Goal: Communication & Community: Answer question/provide support

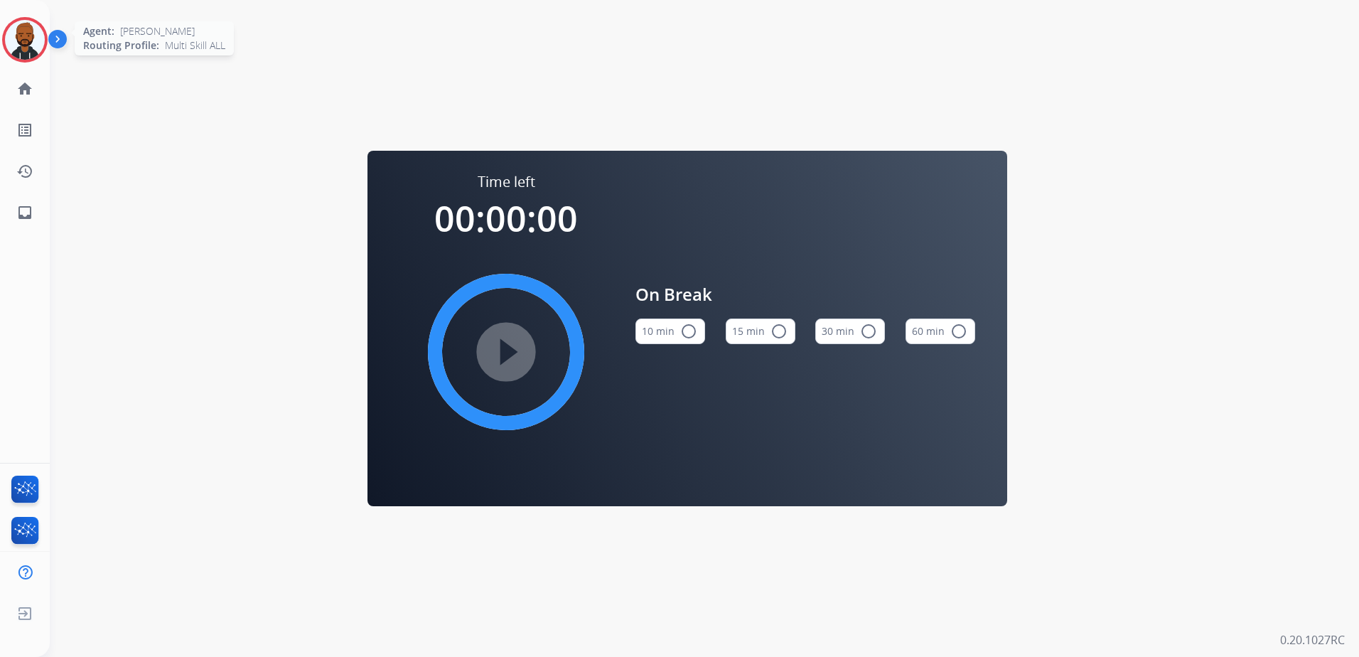
click at [33, 50] on img at bounding box center [25, 40] width 40 height 40
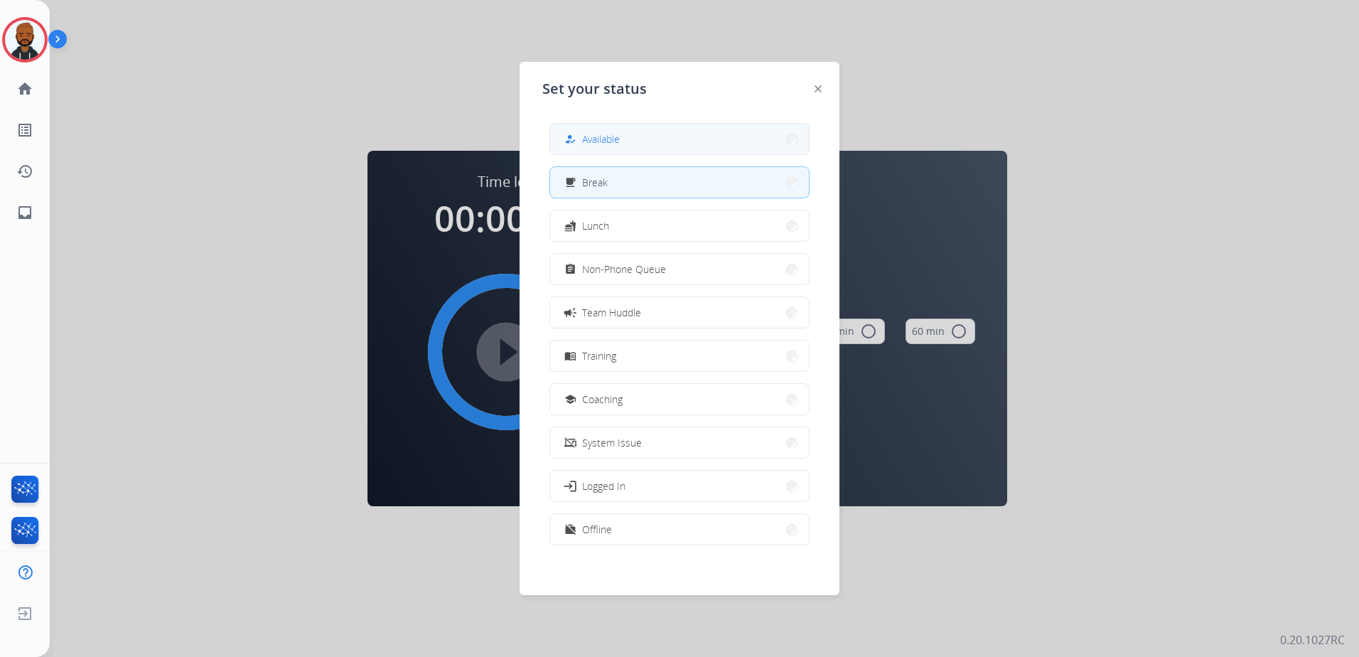
click at [606, 145] on span "Available" at bounding box center [601, 138] width 38 height 15
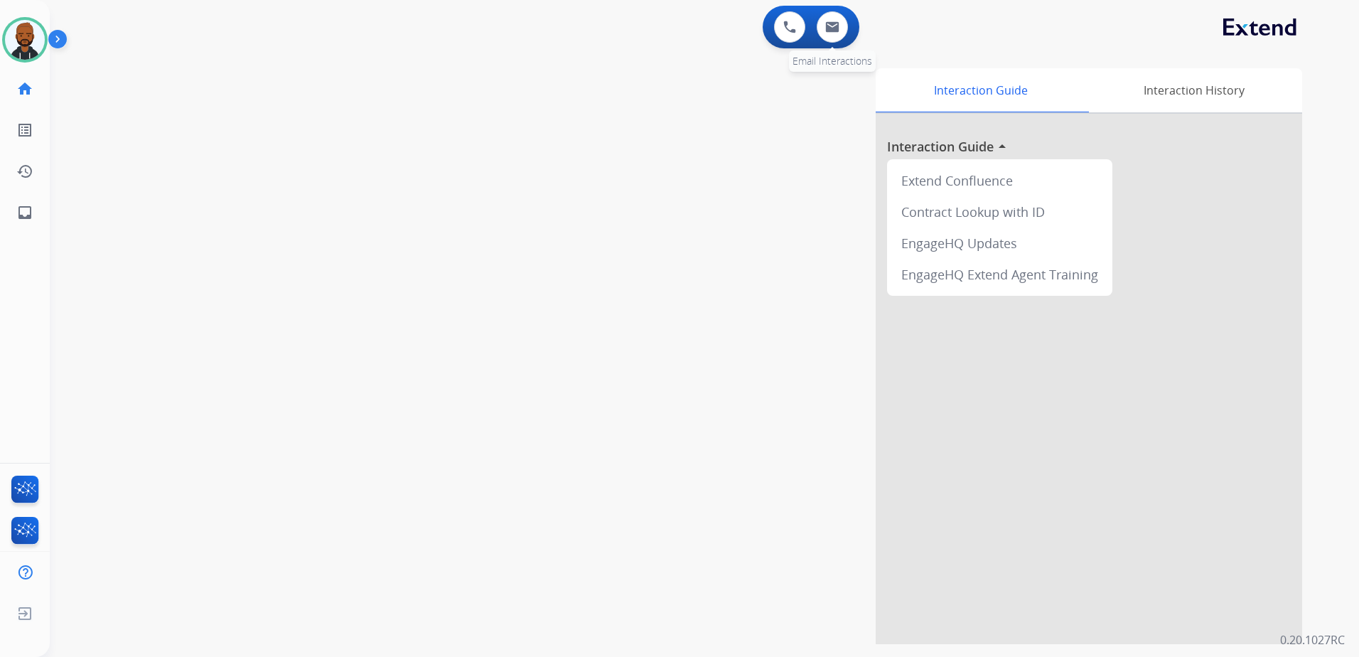
click at [849, 24] on div "0 Email Interactions" at bounding box center [832, 26] width 43 height 31
click at [834, 35] on button at bounding box center [832, 26] width 31 height 31
select select "**********"
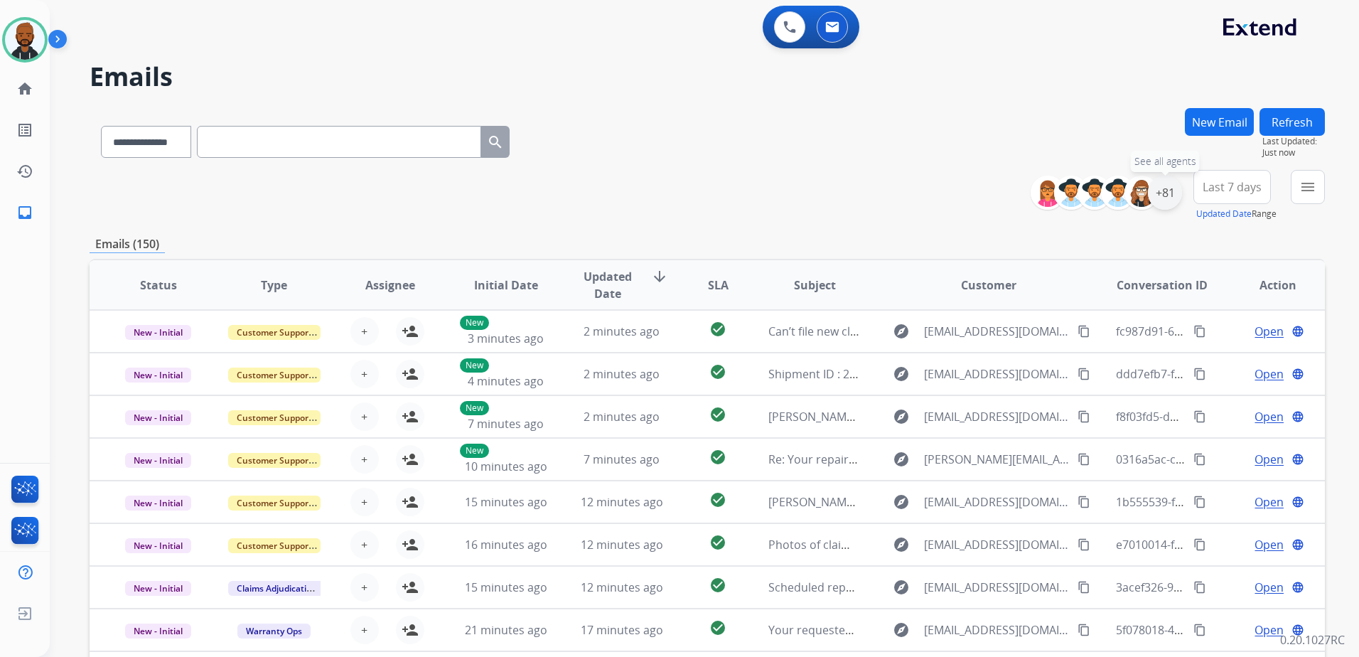
click at [1160, 198] on div "+81" at bounding box center [1165, 193] width 34 height 34
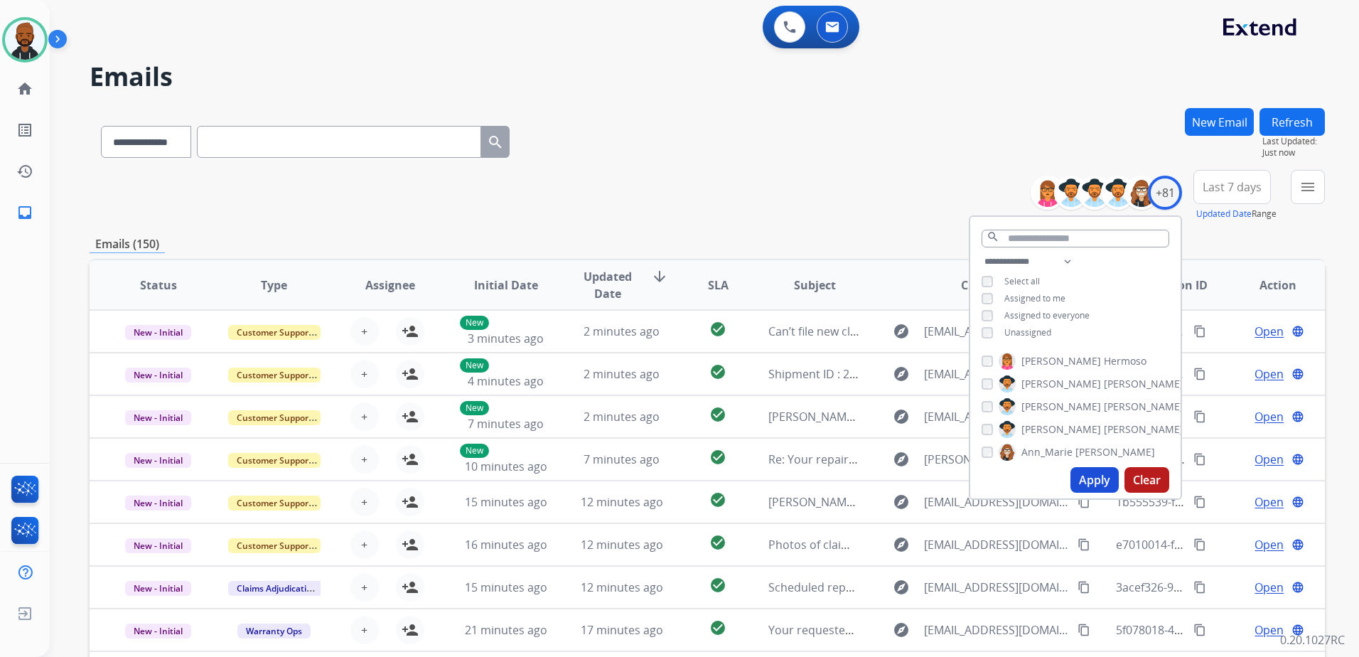
click at [1085, 480] on button "Apply" at bounding box center [1094, 480] width 48 height 26
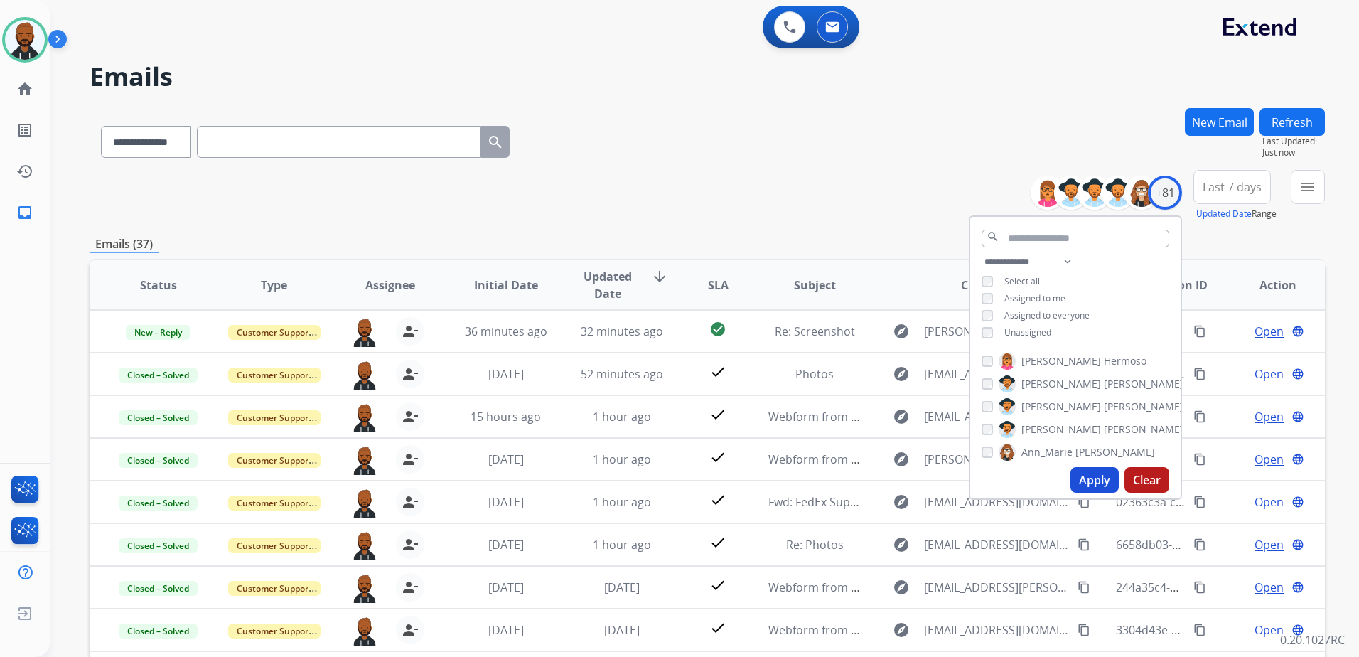
click at [772, 217] on div "**********" at bounding box center [707, 195] width 1235 height 51
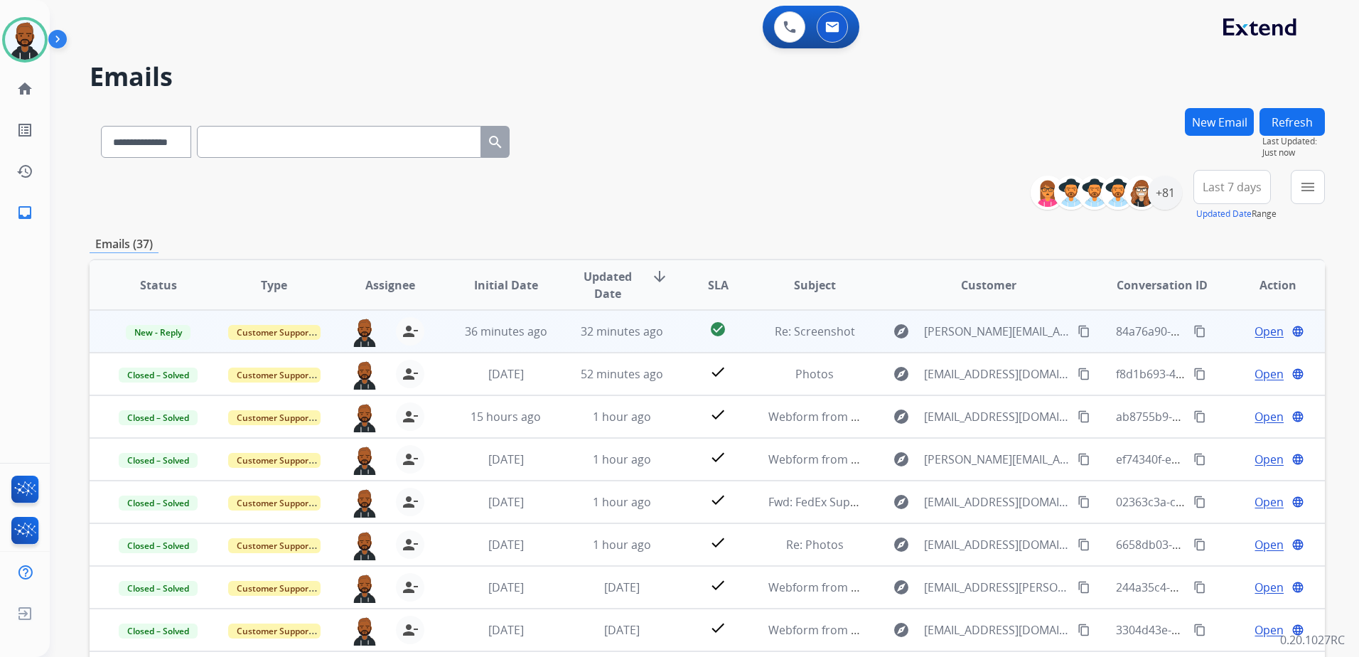
click at [1254, 329] on span "Open" at bounding box center [1268, 331] width 29 height 17
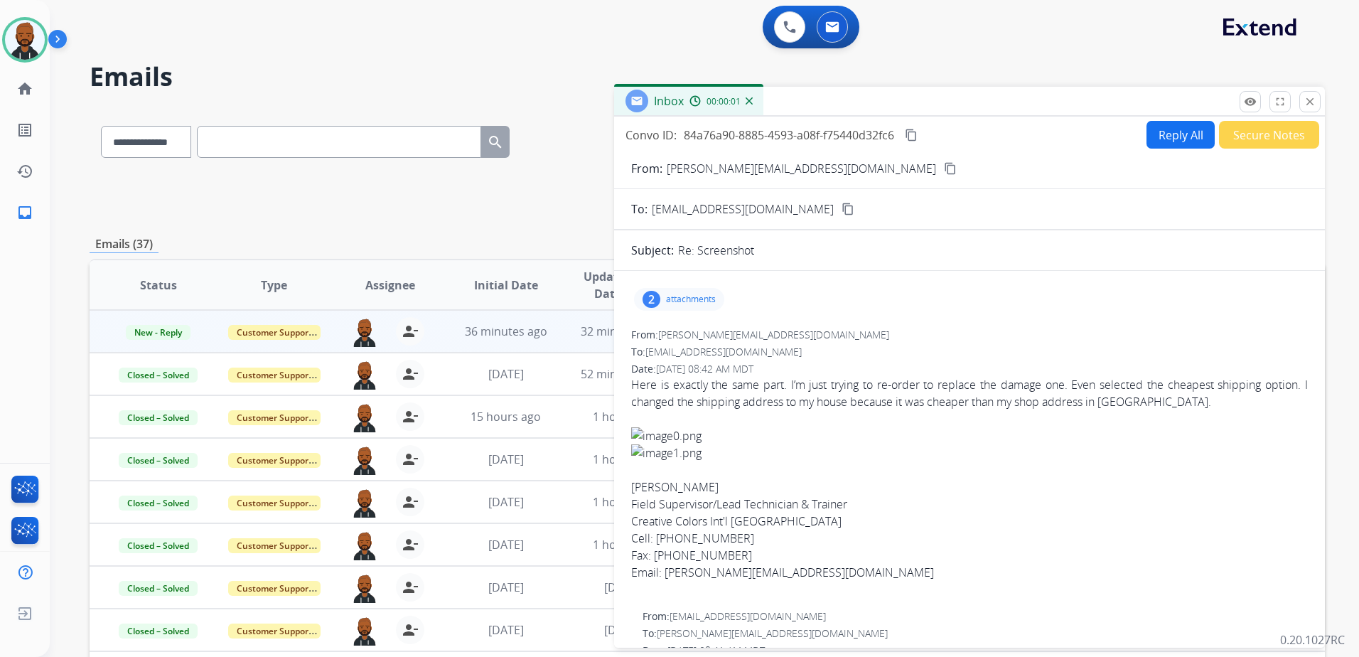
click at [646, 301] on div "2" at bounding box center [651, 299] width 18 height 17
click at [682, 333] on div at bounding box center [680, 336] width 71 height 50
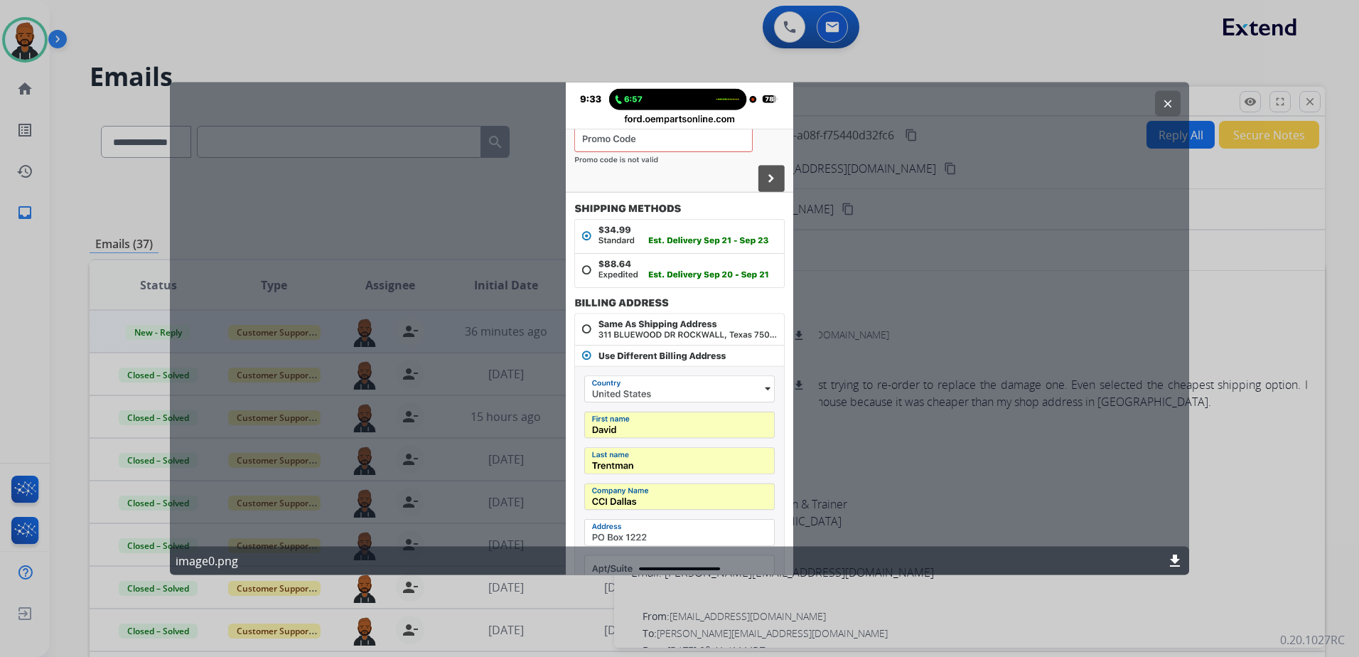
click at [1163, 102] on mat-icon "clear" at bounding box center [1167, 103] width 13 height 13
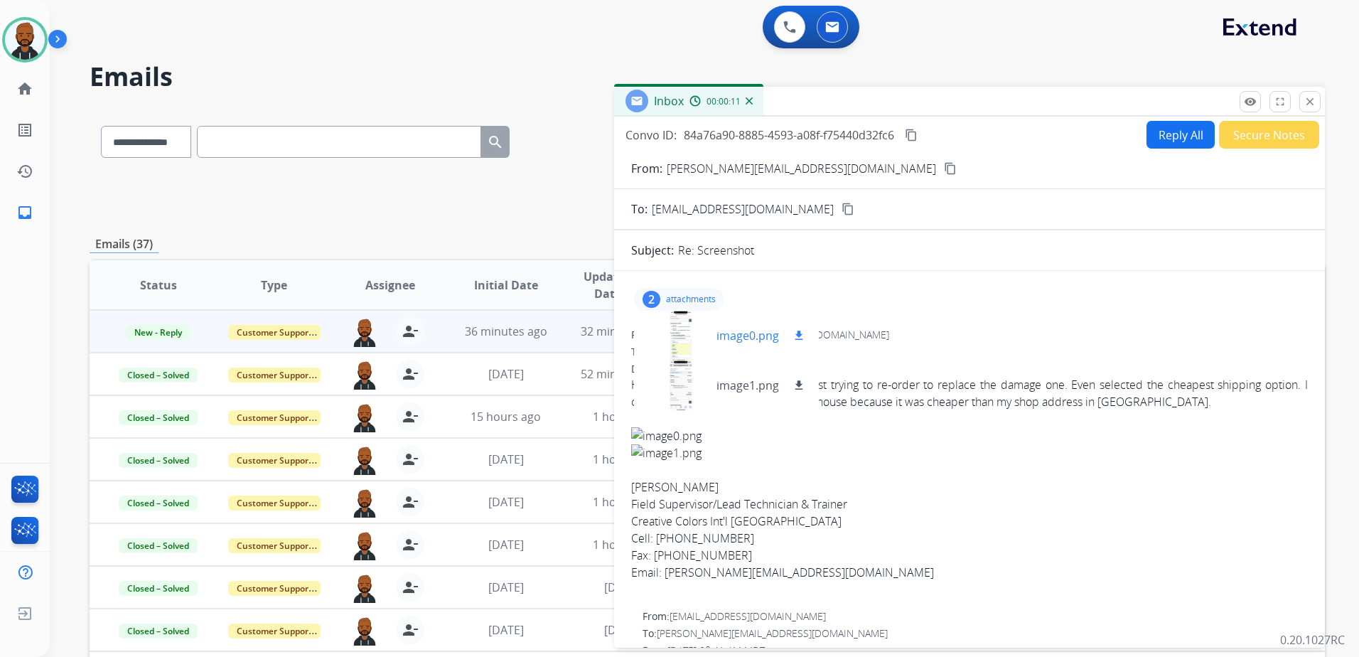
click at [802, 333] on mat-icon "download" at bounding box center [798, 335] width 13 height 13
click at [800, 389] on mat-icon "download" at bounding box center [798, 385] width 13 height 13
click at [944, 173] on mat-icon "content_copy" at bounding box center [950, 168] width 13 height 13
click at [1318, 60] on div "**********" at bounding box center [687, 379] width 1275 height 657
click at [1233, 135] on button "Secure Notes" at bounding box center [1269, 135] width 100 height 28
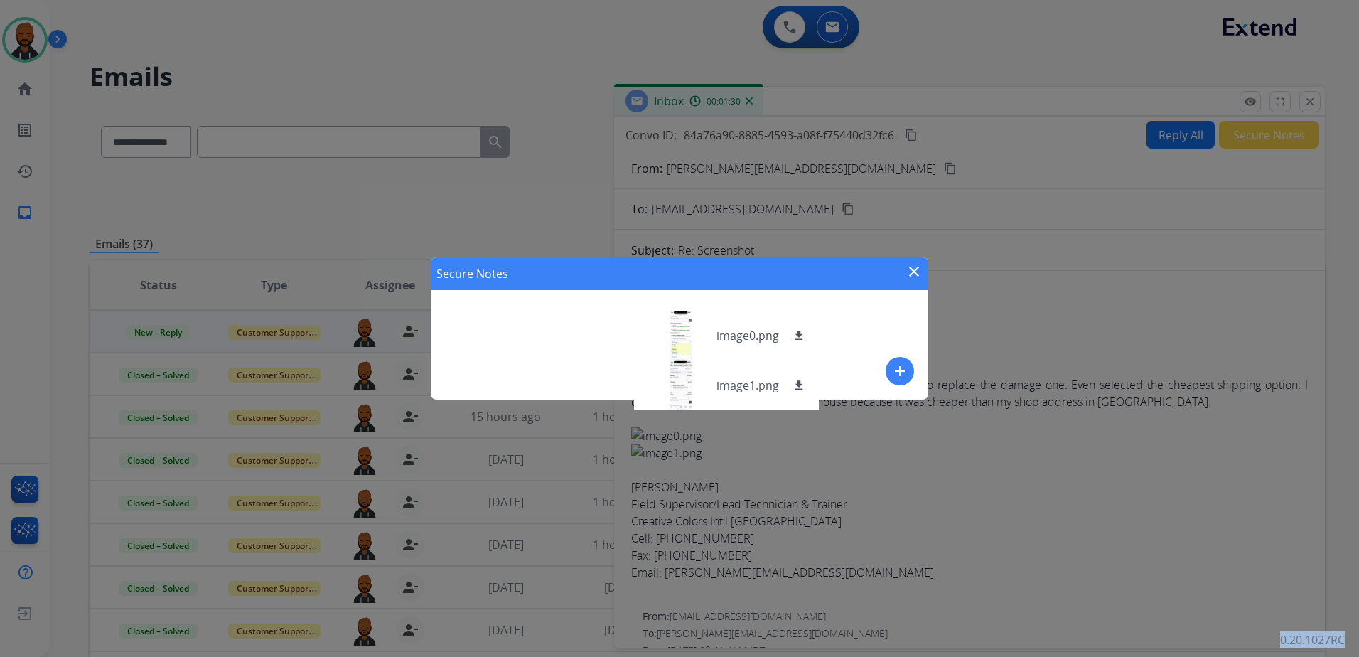
click at [1223, 153] on div "Secure Notes close add" at bounding box center [679, 328] width 1359 height 657
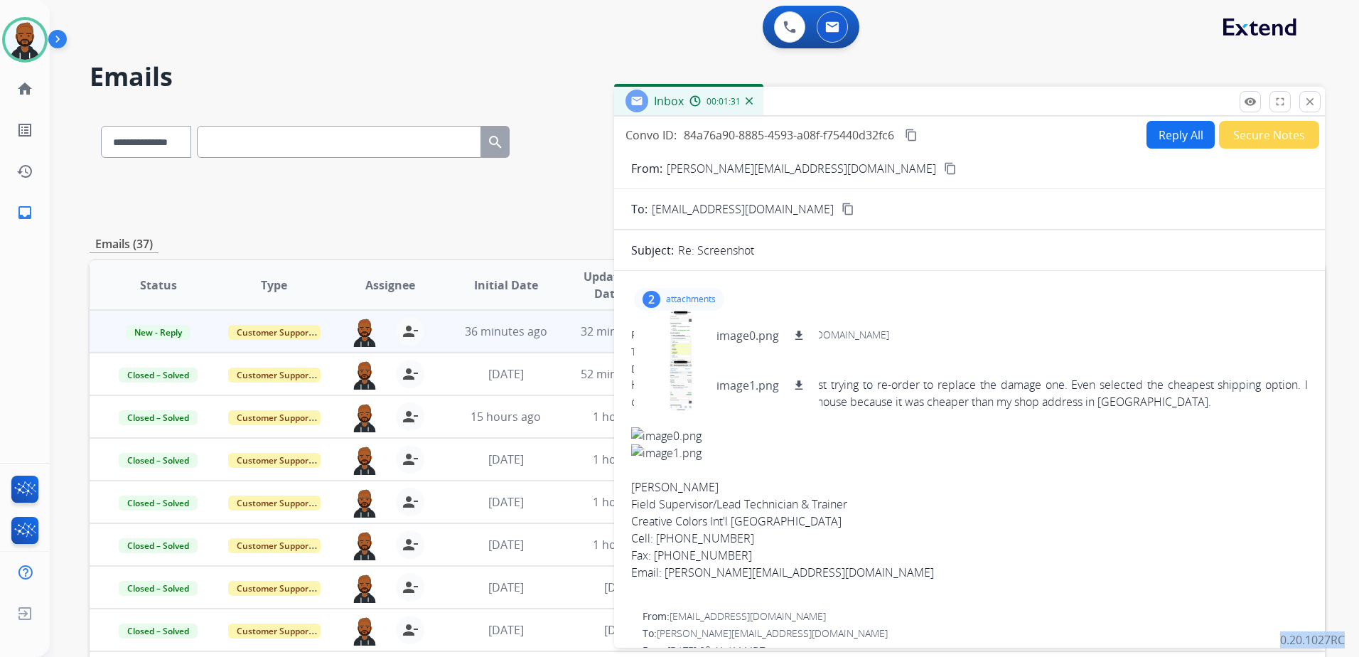
click at [1172, 145] on button "Reply All" at bounding box center [1180, 135] width 68 height 28
select select "**********"
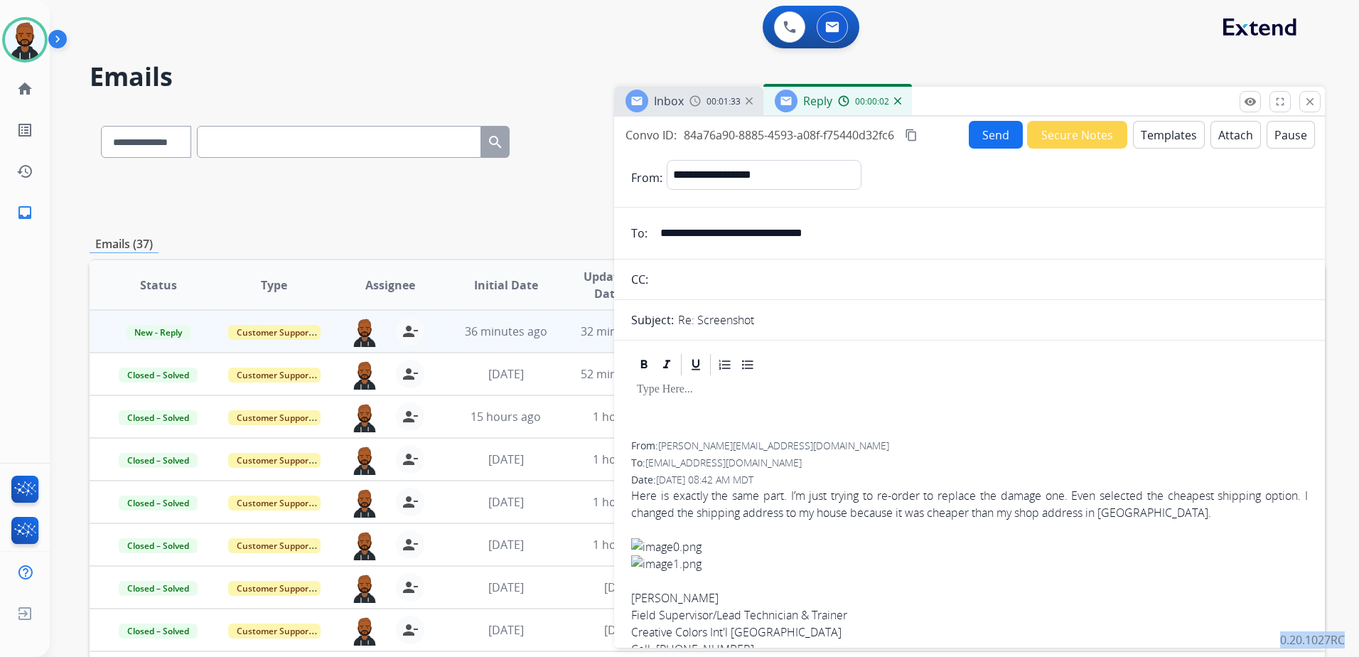
drag, startPoint x: 1161, startPoint y: 135, endPoint x: 1160, endPoint y: 147, distance: 12.2
click at [1160, 147] on button "Templates" at bounding box center [1169, 135] width 72 height 28
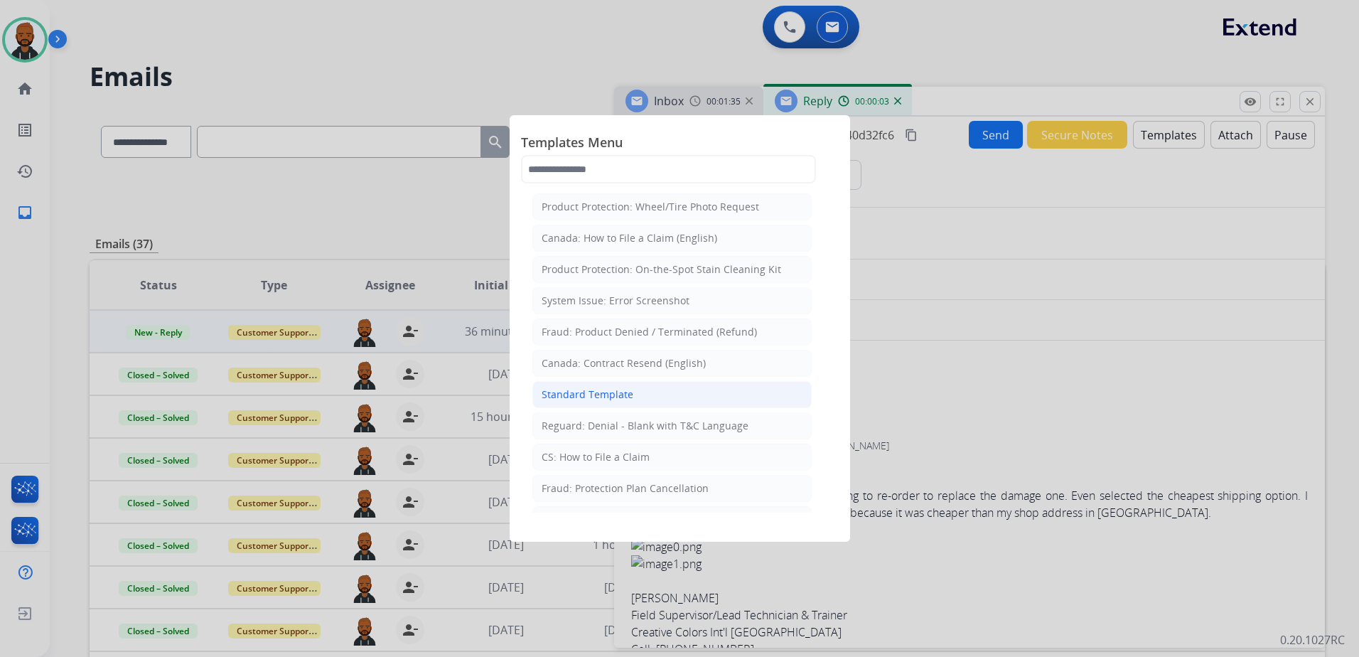
click at [627, 394] on div "Standard Template" at bounding box center [588, 394] width 92 height 14
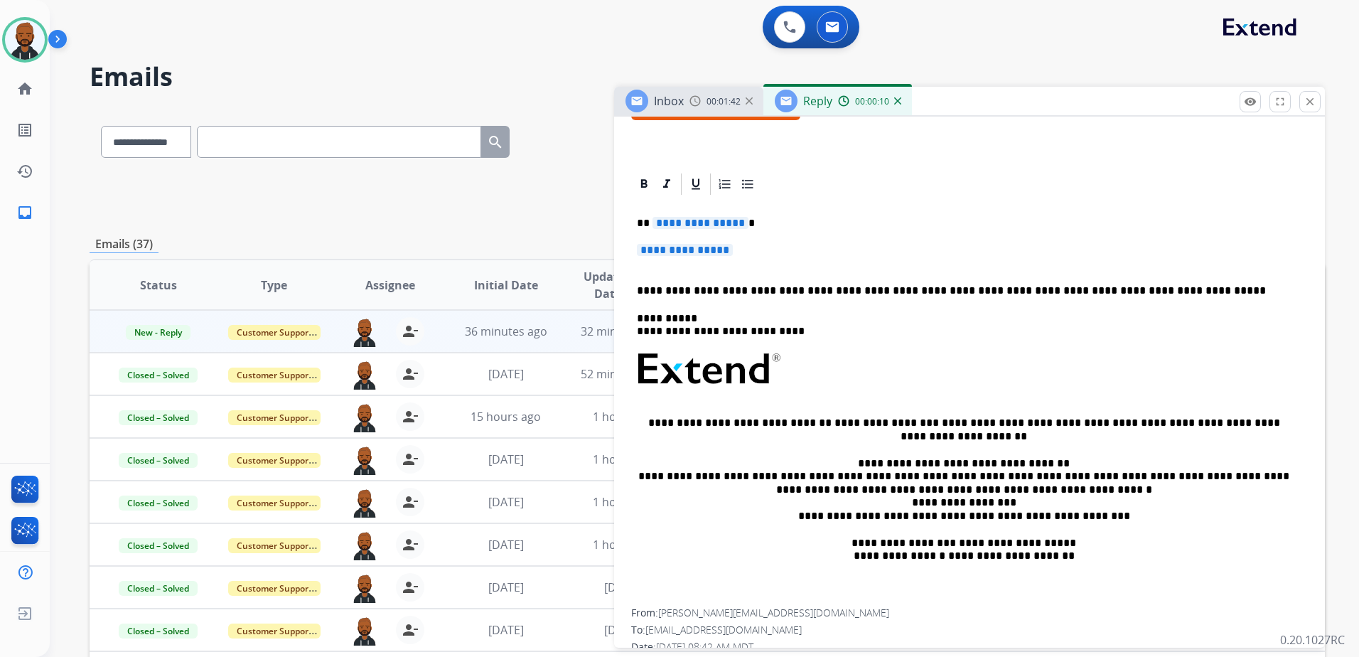
scroll to position [71, 0]
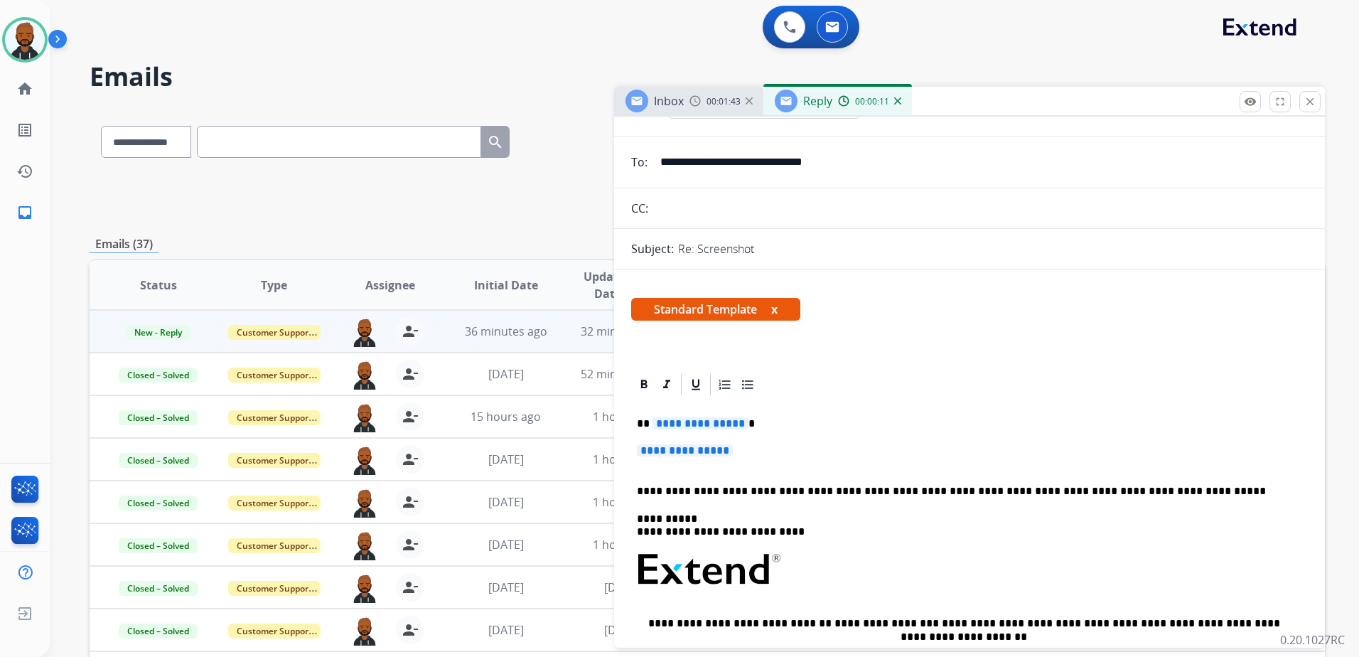
click at [723, 424] on span "**********" at bounding box center [700, 423] width 96 height 12
click at [670, 449] on span "**********" at bounding box center [685, 450] width 96 height 12
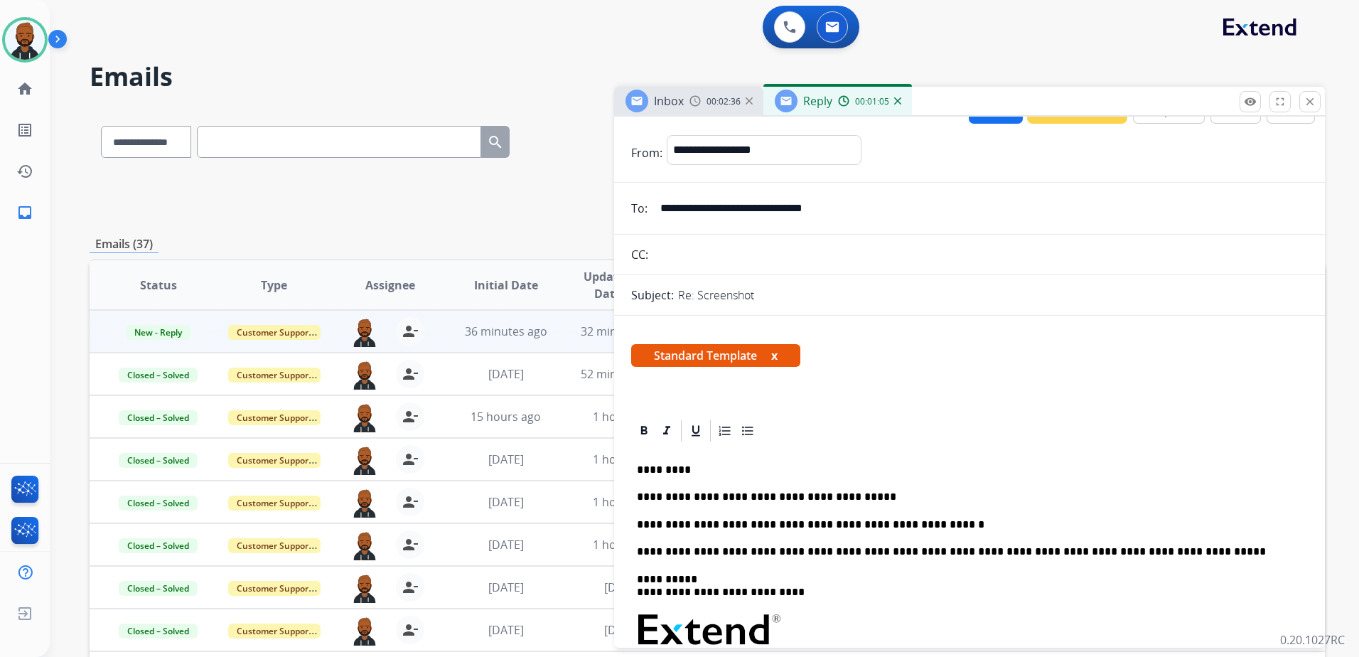
scroll to position [0, 0]
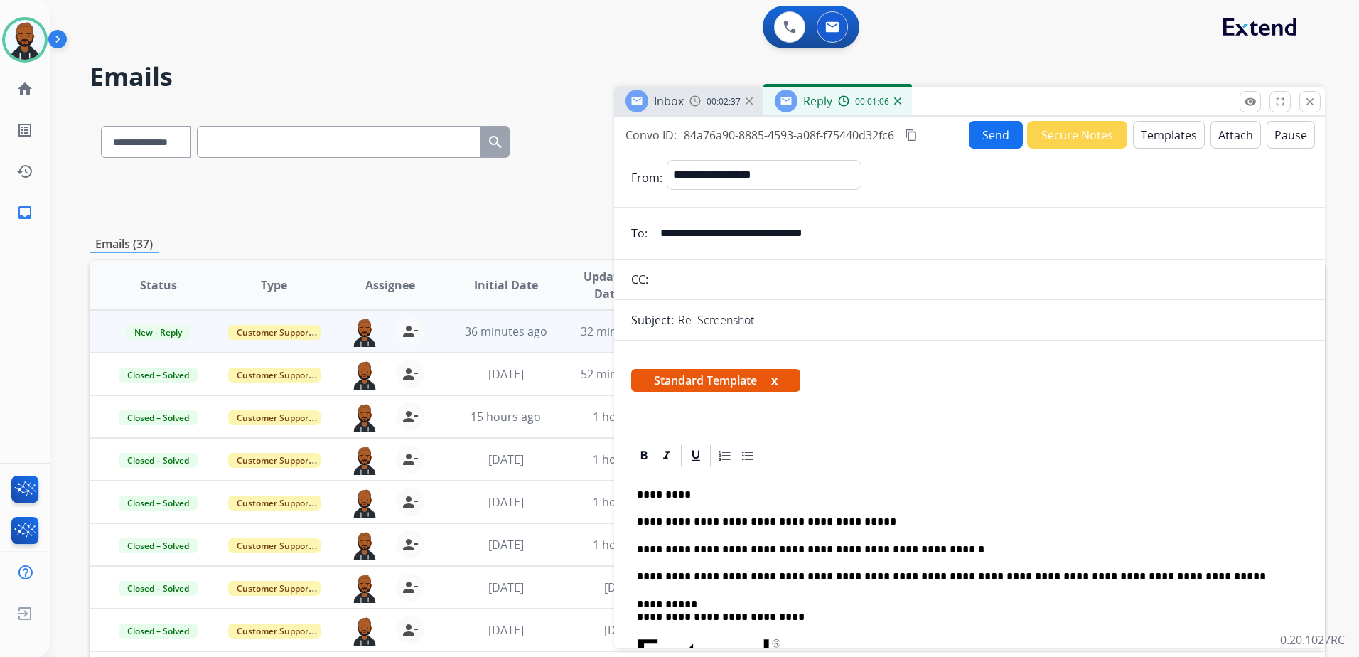
click at [915, 136] on mat-icon "content_copy" at bounding box center [911, 135] width 13 height 13
click at [970, 136] on button "Send" at bounding box center [996, 135] width 54 height 28
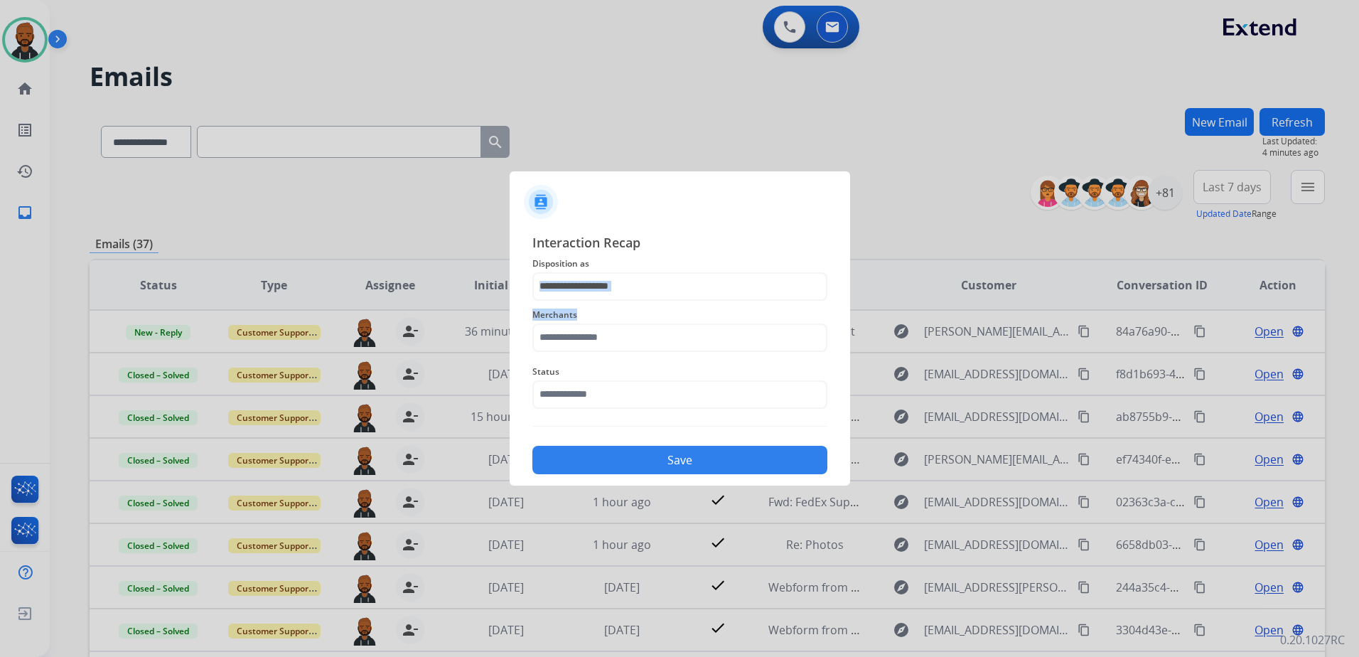
drag, startPoint x: 625, startPoint y: 301, endPoint x: 639, endPoint y: 284, distance: 22.2
click at [625, 284] on div "Interaction Recap Disposition as Merchants Status Save" at bounding box center [679, 353] width 295 height 242
click at [650, 294] on input "text" at bounding box center [679, 286] width 295 height 28
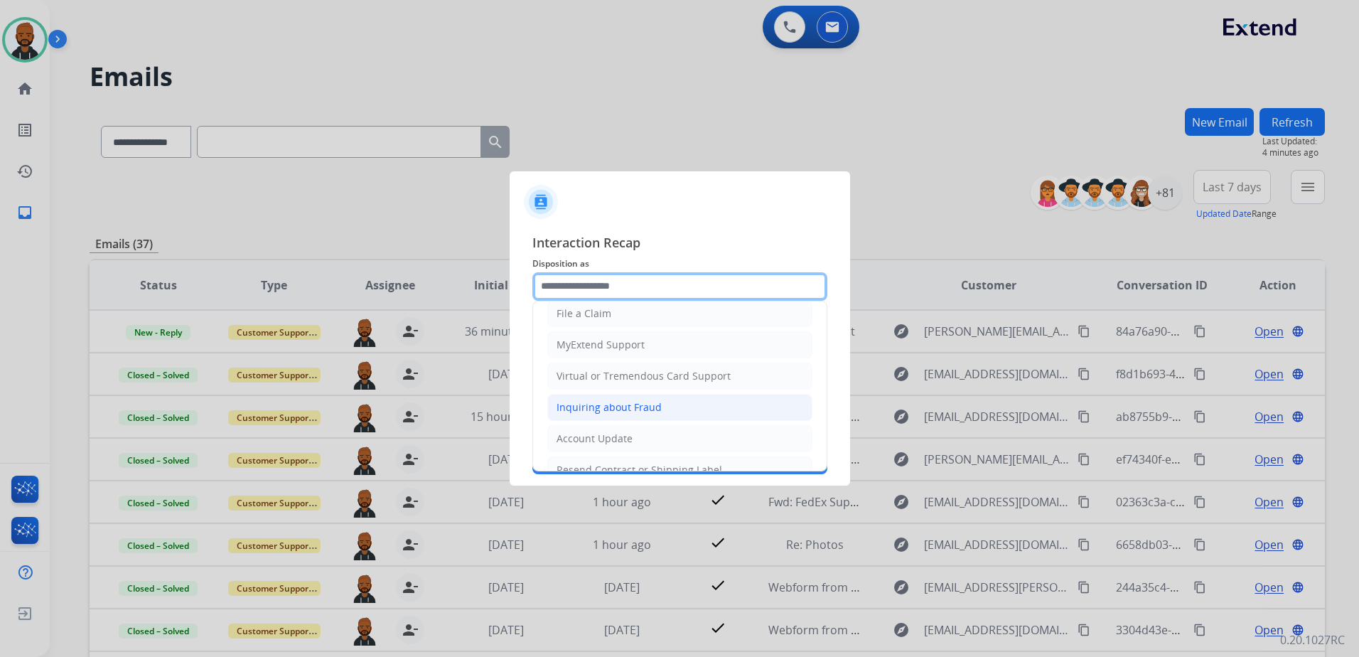
scroll to position [142, 0]
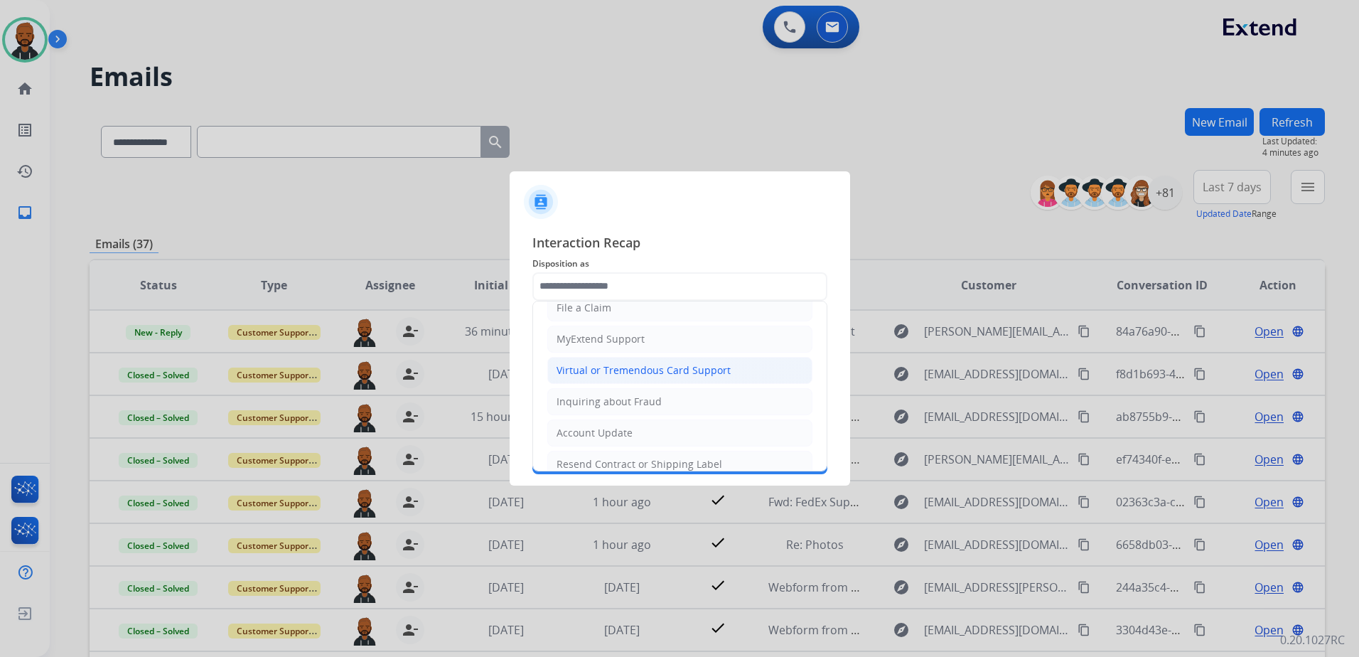
click at [644, 371] on div "Virtual or Tremendous Card Support" at bounding box center [643, 370] width 174 height 14
type input "**********"
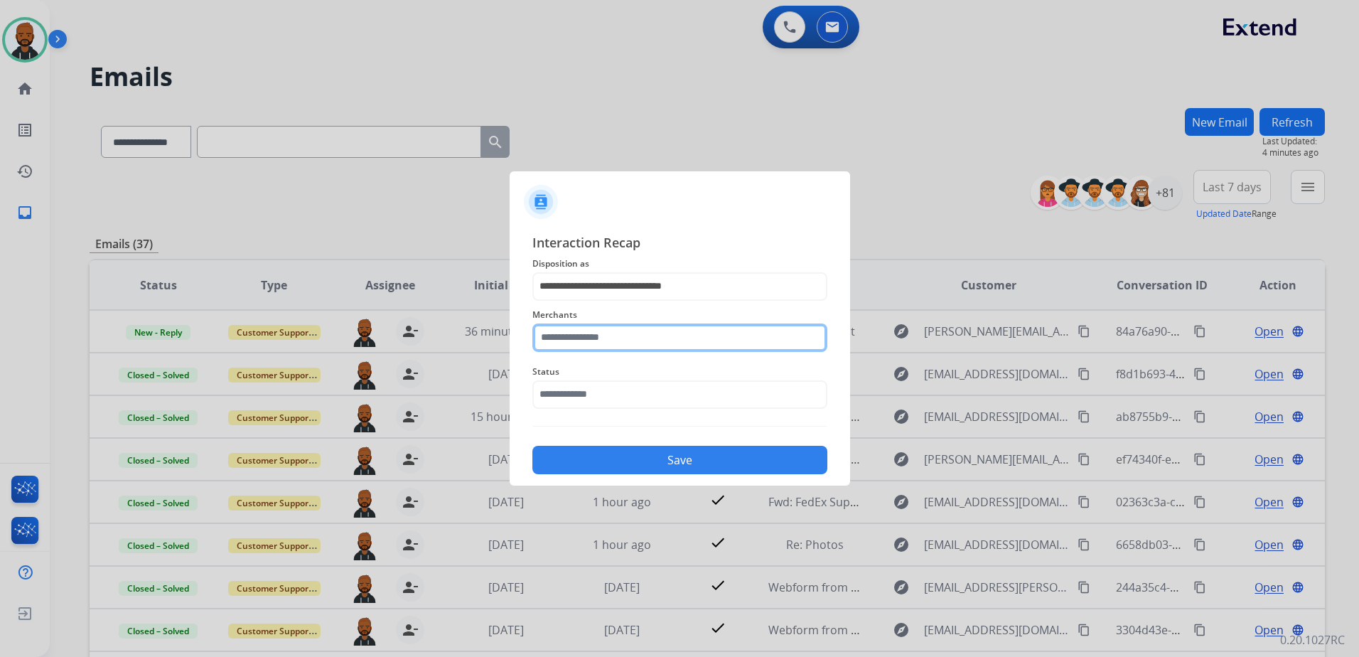
click at [650, 329] on input "text" at bounding box center [679, 337] width 295 height 28
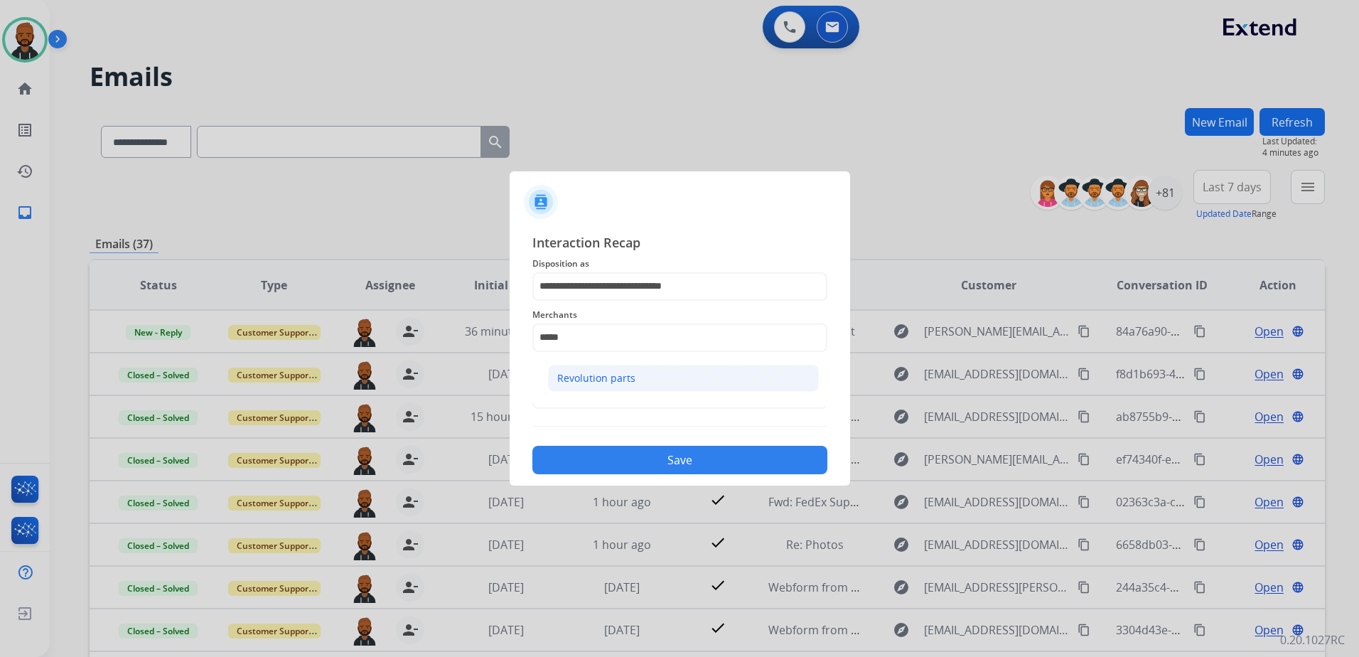
click at [633, 376] on li "Revolution parts" at bounding box center [683, 378] width 271 height 27
type input "**********"
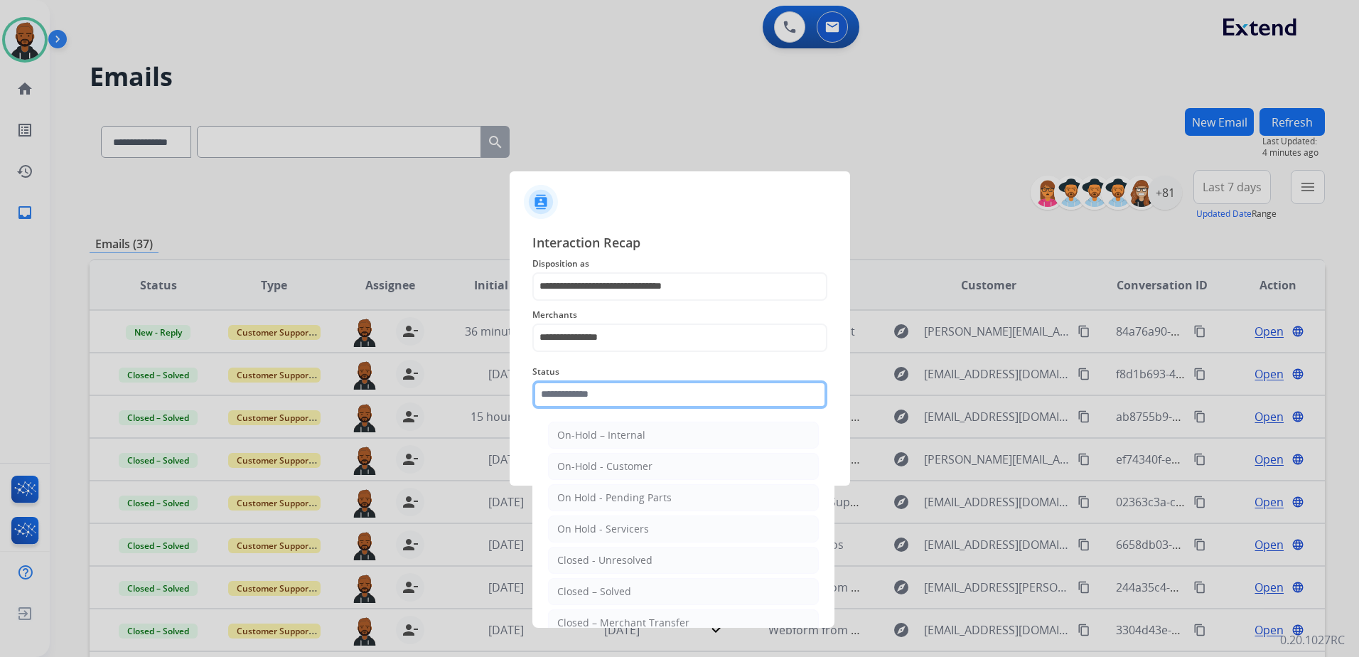
click at [611, 407] on input "text" at bounding box center [679, 394] width 295 height 28
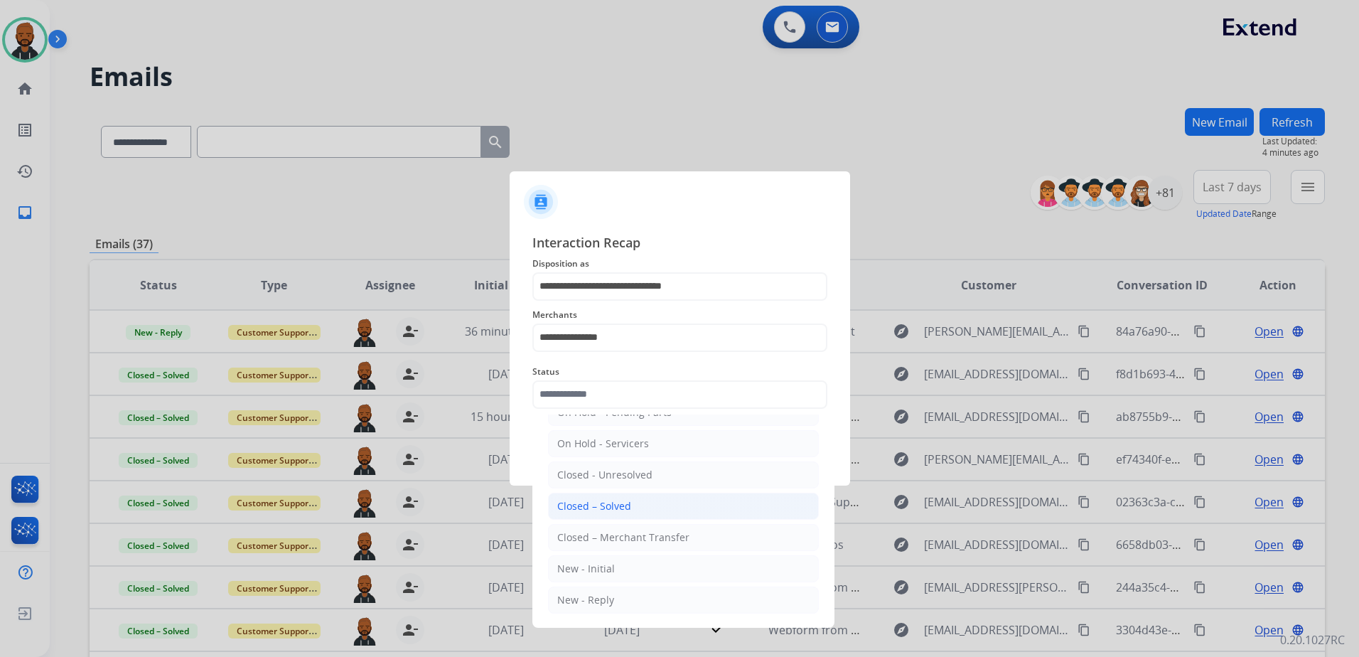
click at [612, 510] on div "Closed – Solved" at bounding box center [594, 506] width 74 height 14
type input "**********"
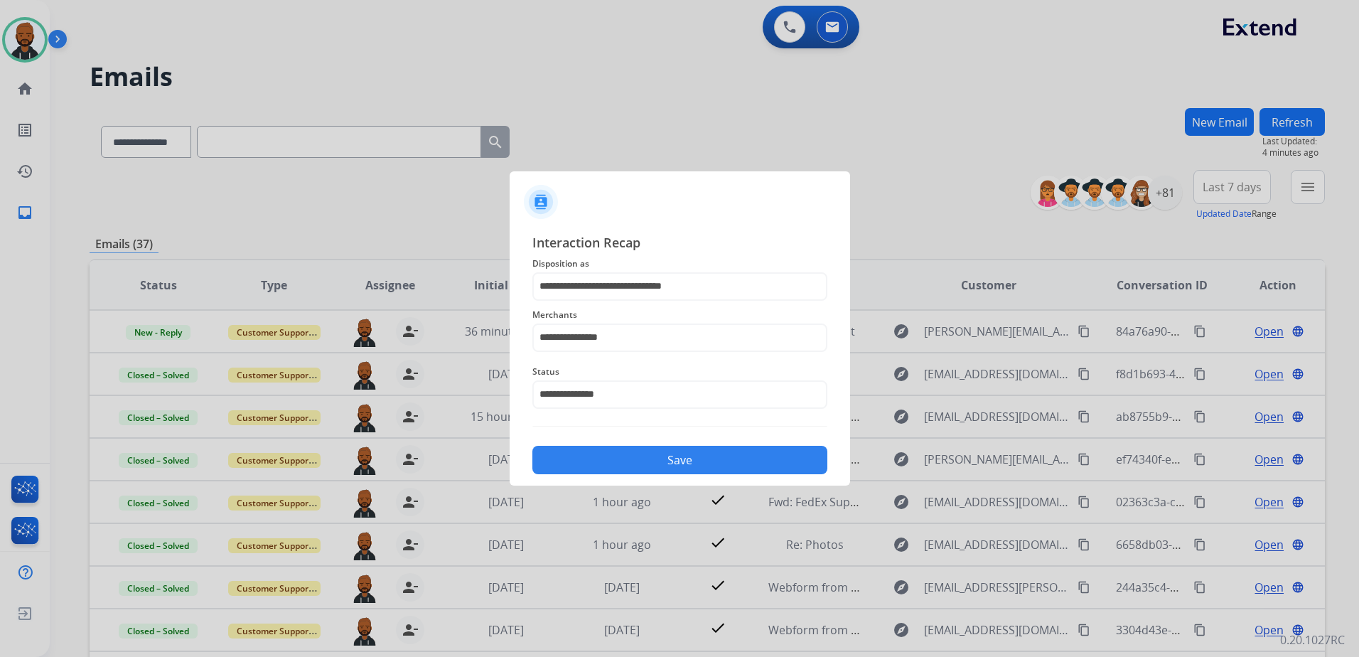
click at [675, 462] on button "Save" at bounding box center [679, 460] width 295 height 28
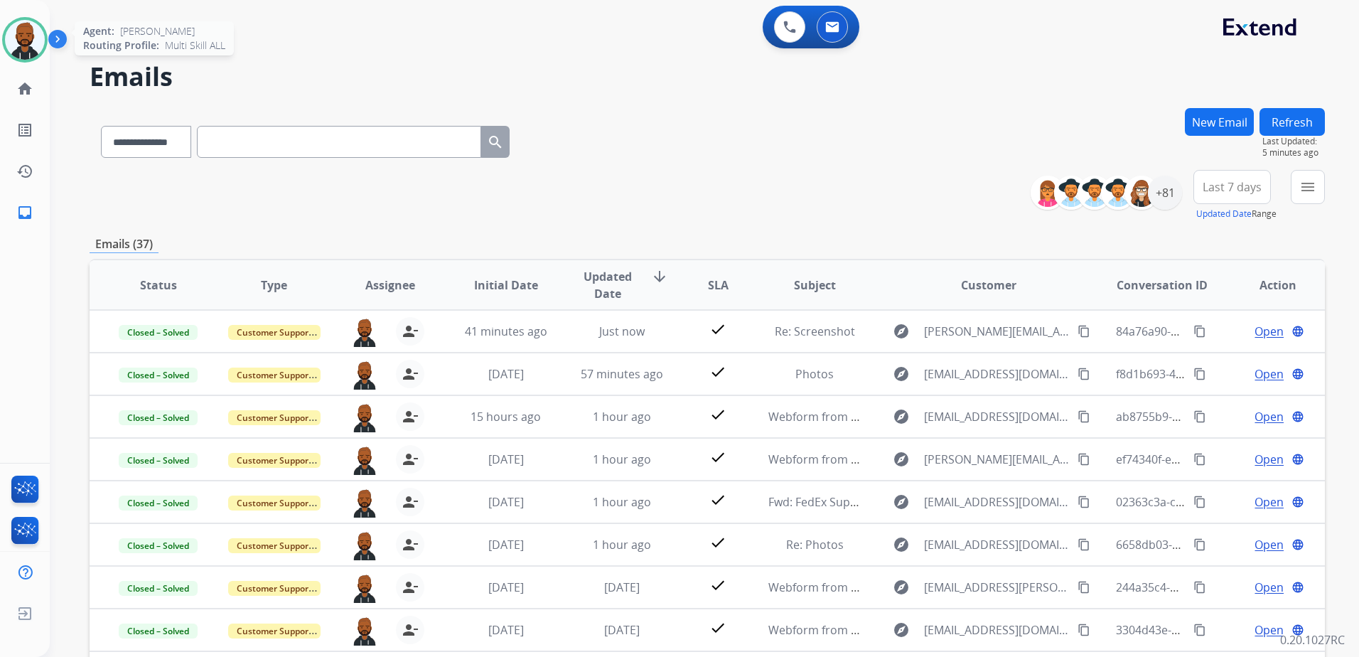
click at [36, 38] on img at bounding box center [25, 40] width 40 height 40
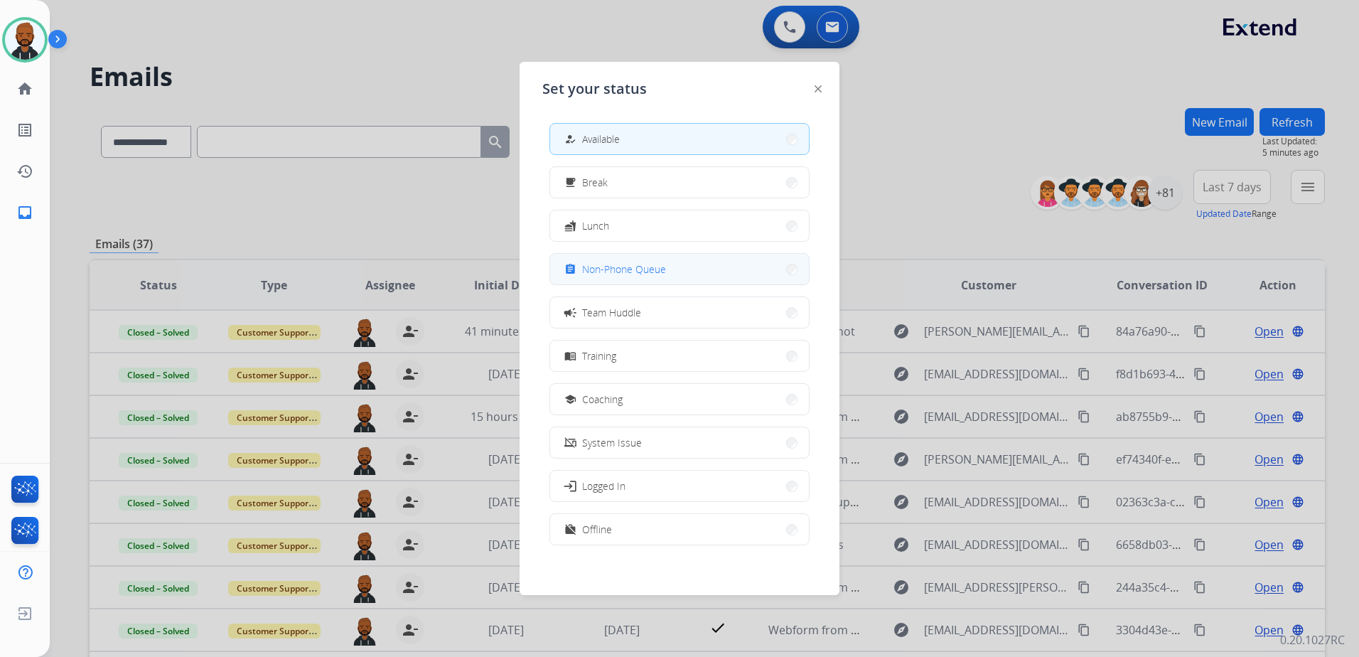
click at [659, 274] on span "Non-Phone Queue" at bounding box center [624, 269] width 84 height 15
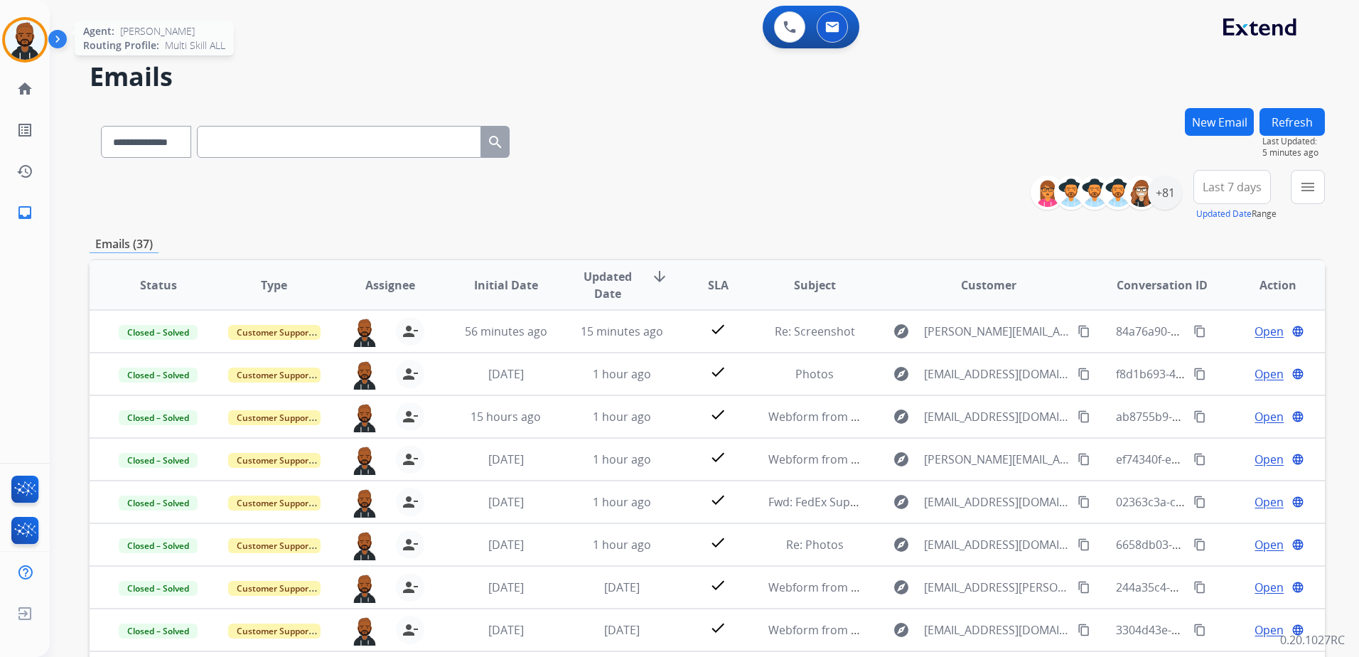
click at [31, 48] on img at bounding box center [25, 40] width 40 height 40
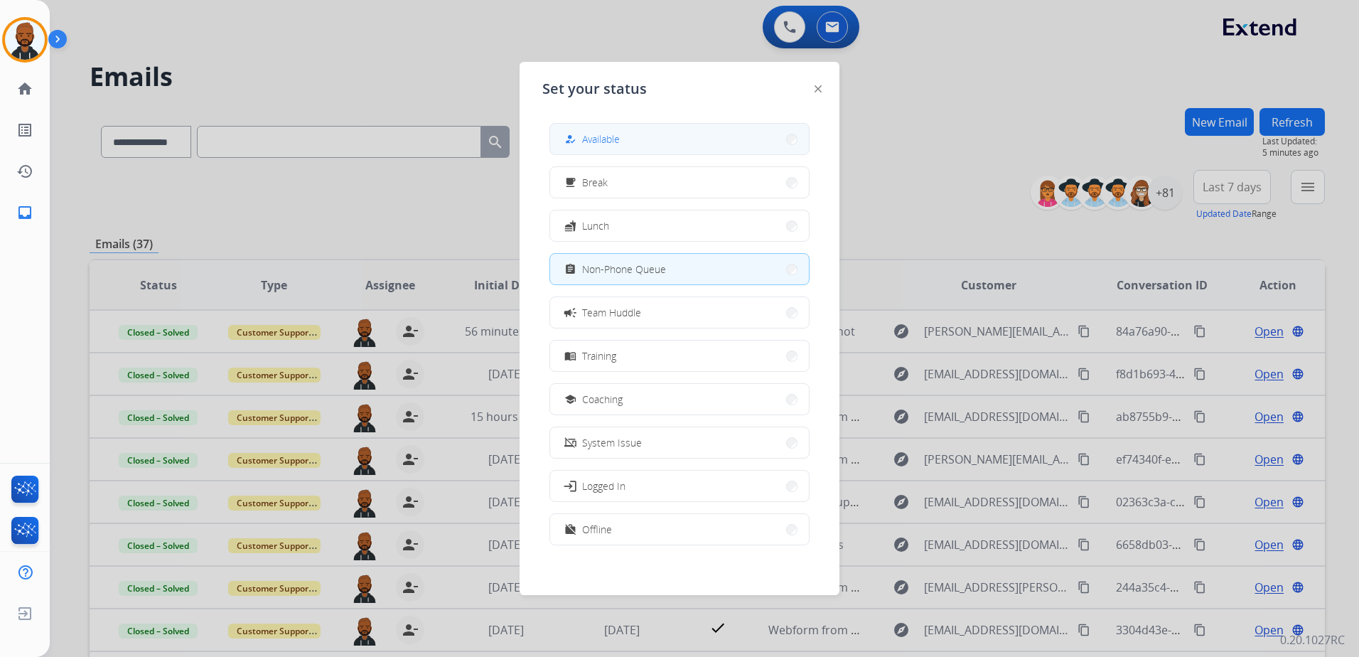
click at [638, 144] on button "how_to_reg Available" at bounding box center [679, 139] width 259 height 31
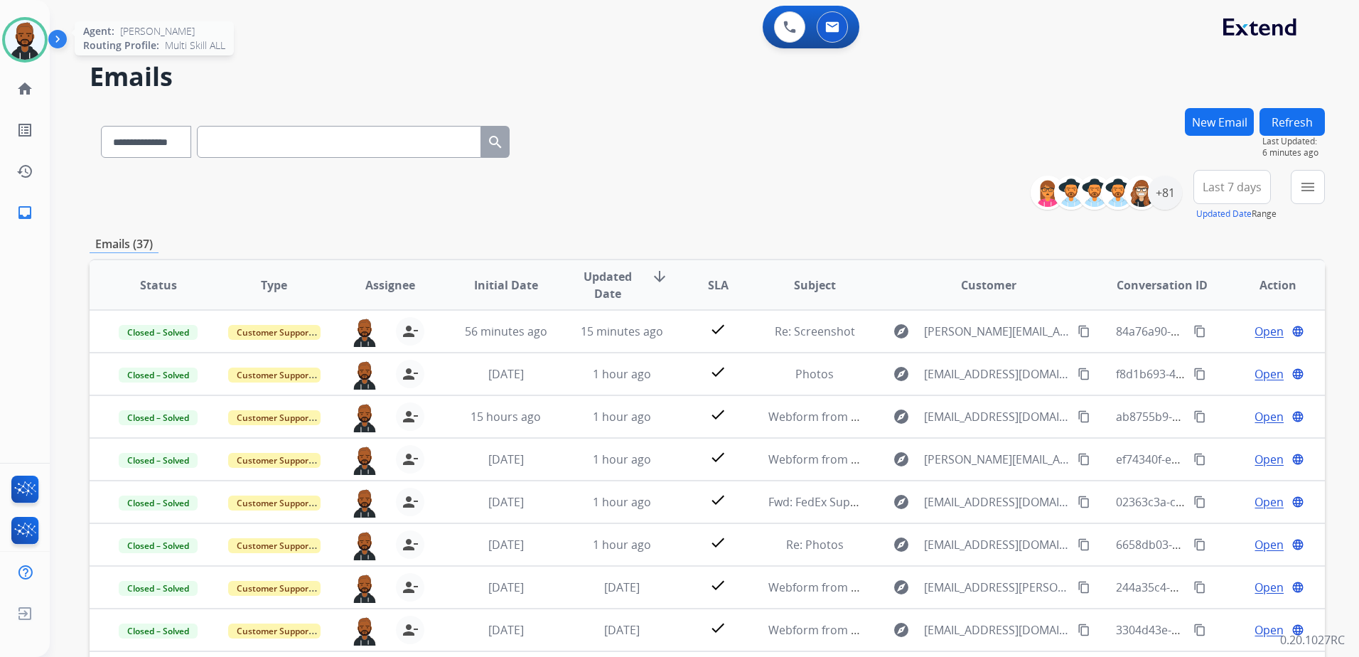
click at [24, 41] on img at bounding box center [25, 40] width 40 height 40
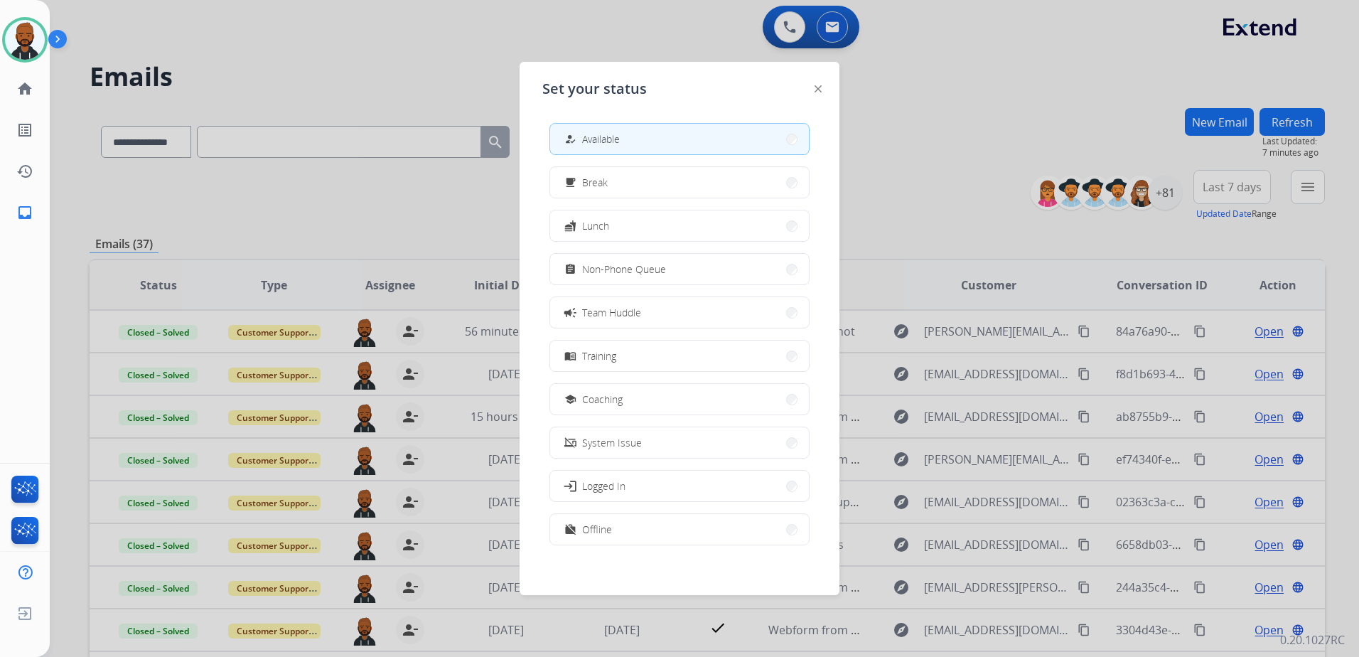
click at [859, 158] on div at bounding box center [679, 328] width 1359 height 657
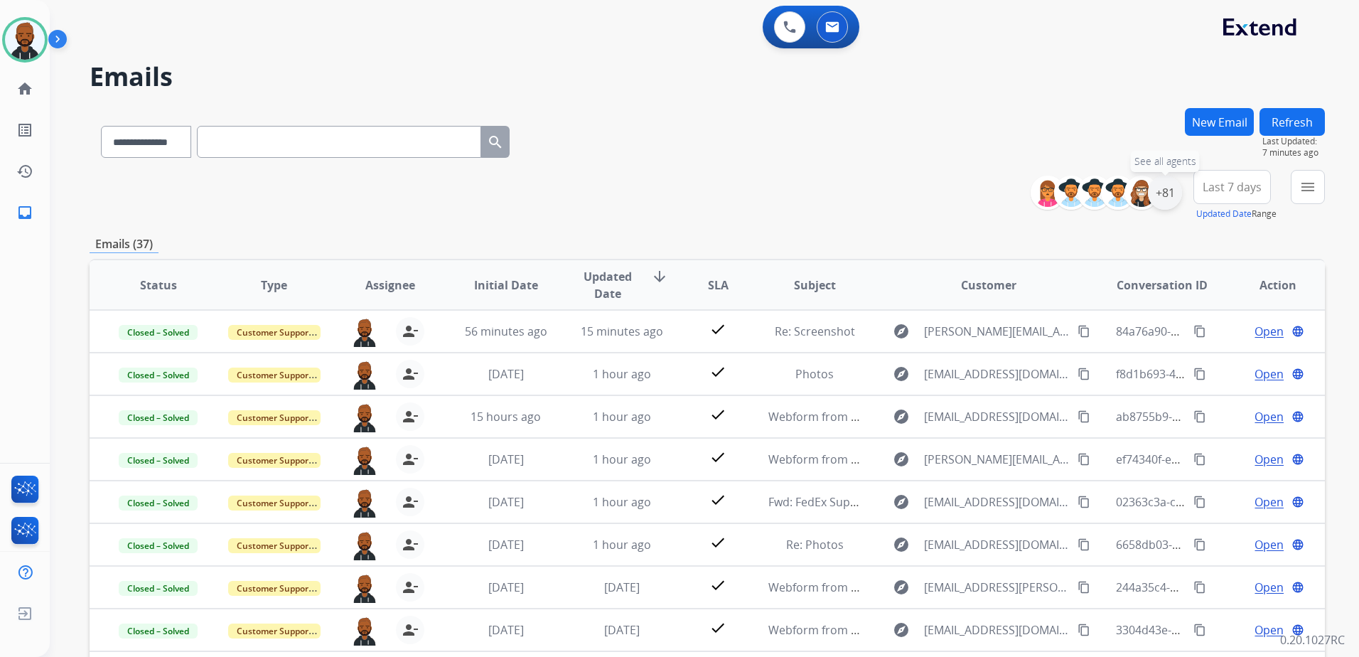
click at [1168, 201] on div "+81" at bounding box center [1165, 193] width 34 height 34
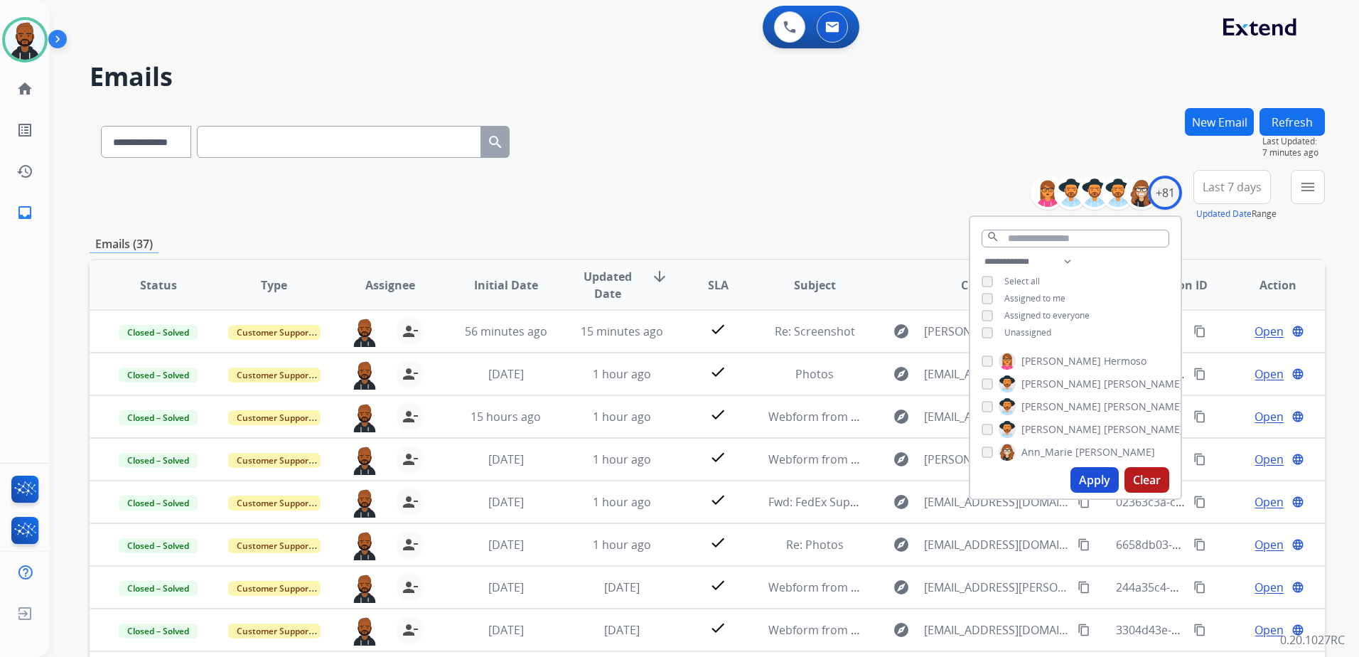
click at [1087, 475] on button "Apply" at bounding box center [1094, 480] width 48 height 26
click at [939, 141] on div "**********" at bounding box center [707, 139] width 1235 height 62
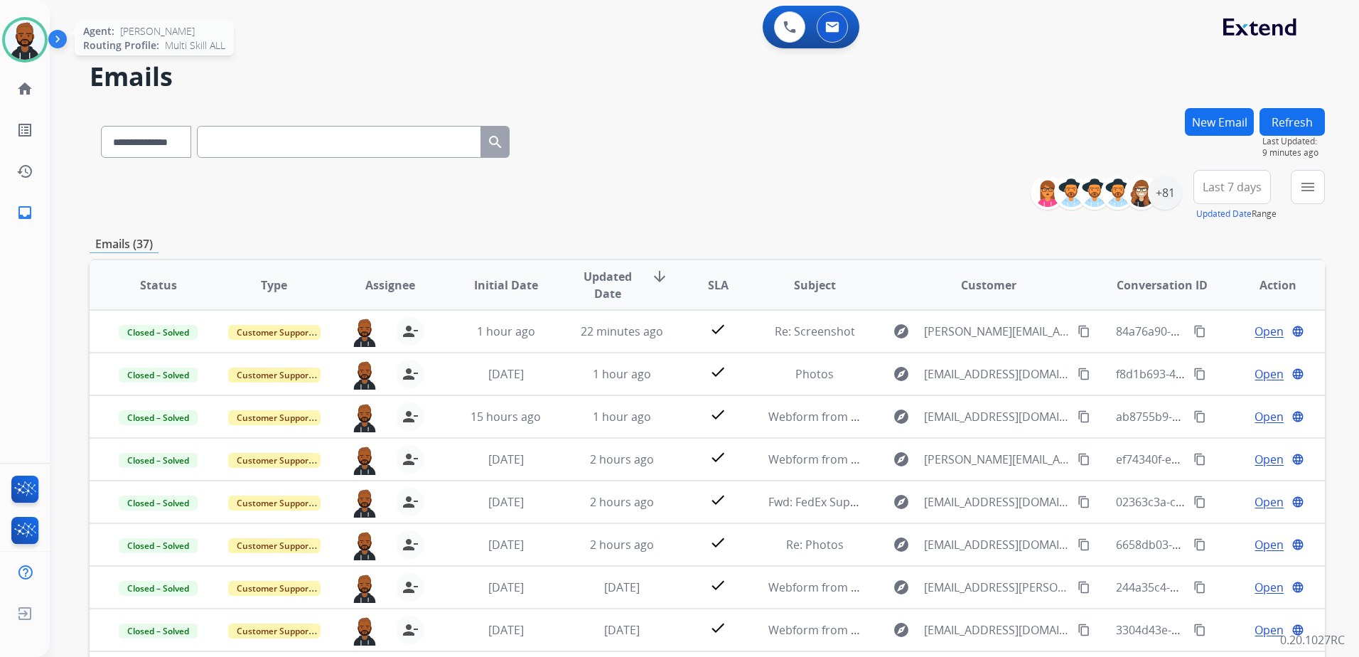
click at [13, 37] on img at bounding box center [25, 40] width 40 height 40
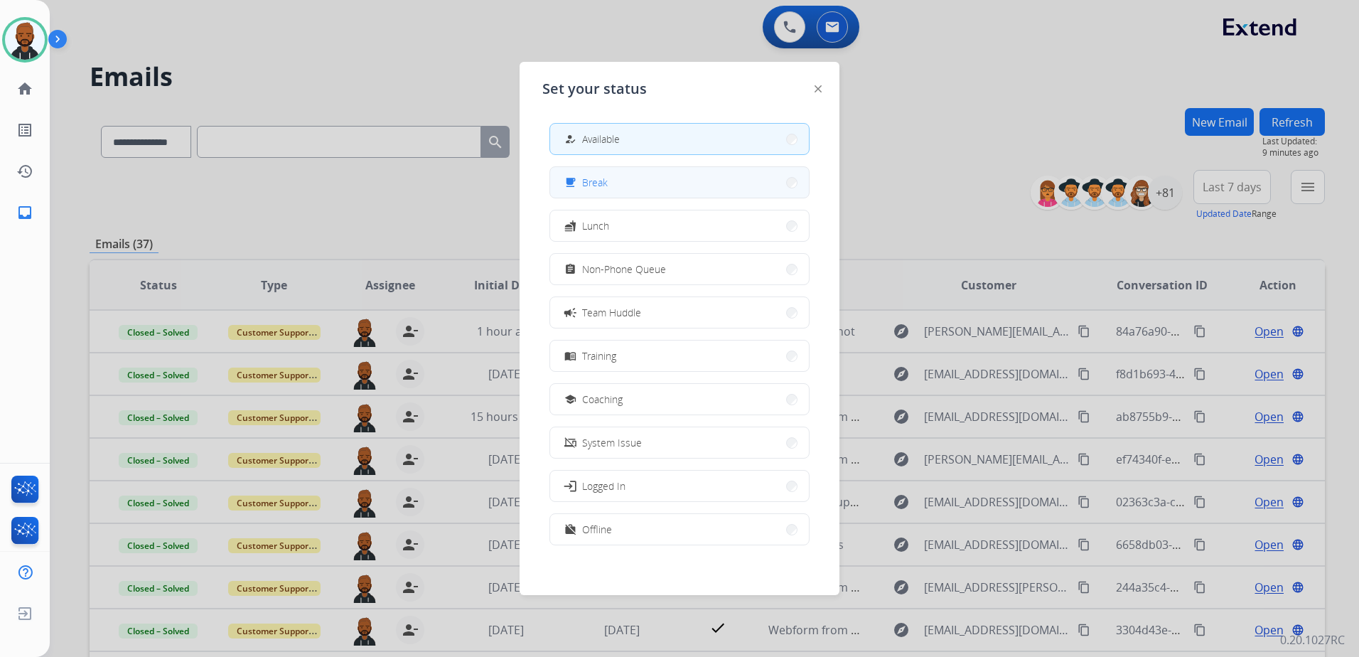
click at [583, 191] on button "free_breakfast Break" at bounding box center [679, 182] width 259 height 31
